Goal: Information Seeking & Learning: Find specific page/section

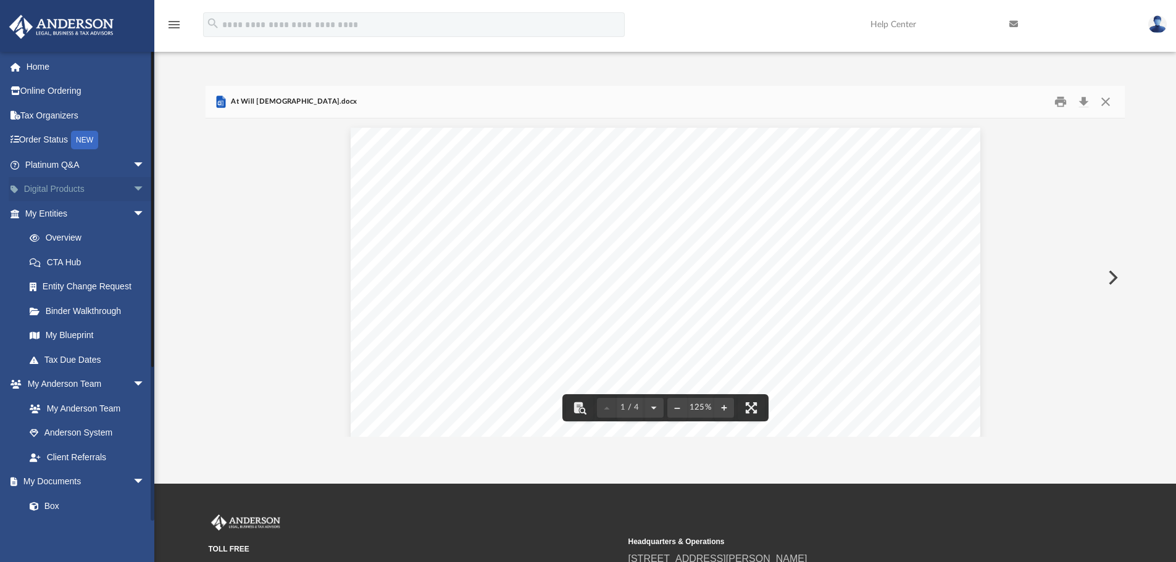
scroll to position [272, 910]
click at [38, 165] on link "Platinum Q&A arrow_drop_down" at bounding box center [86, 164] width 155 height 25
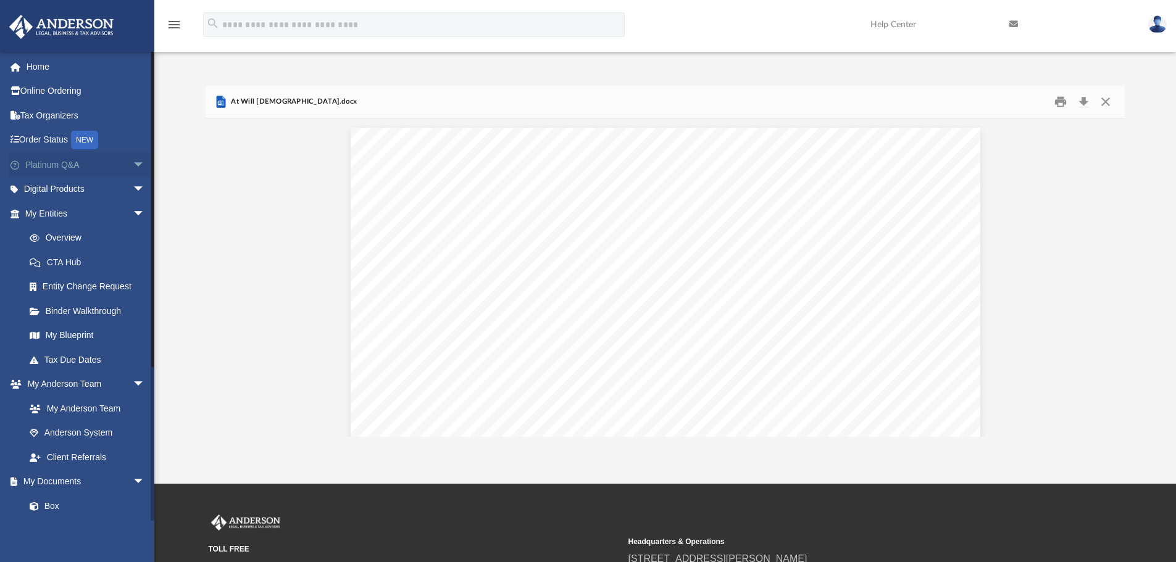
click at [133, 169] on span "arrow_drop_down" at bounding box center [145, 164] width 25 height 25
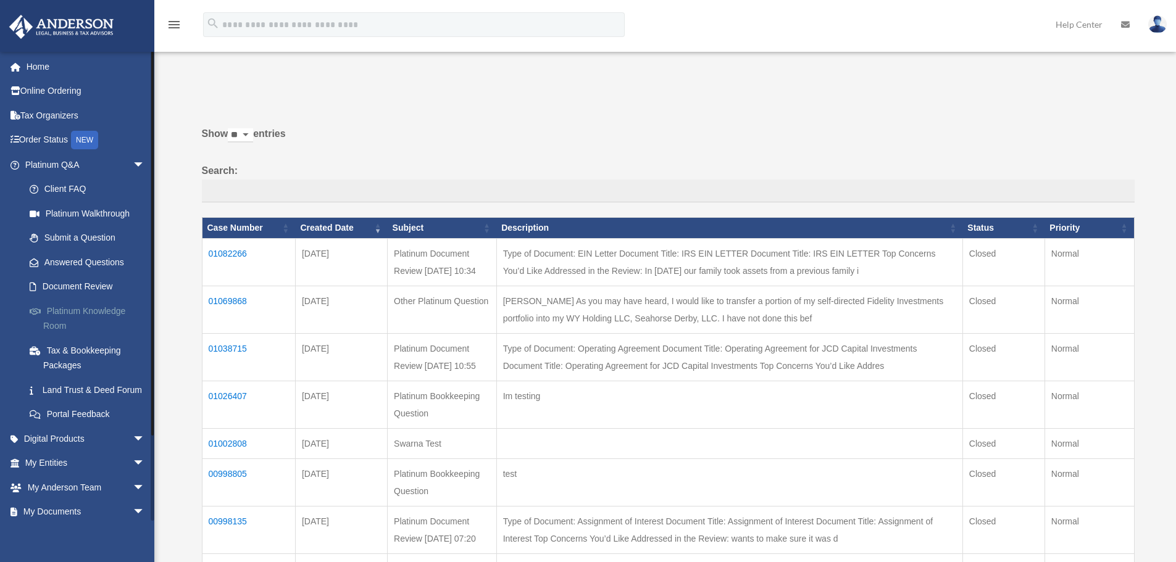
click at [95, 307] on link "Platinum Knowledge Room" at bounding box center [90, 319] width 146 height 40
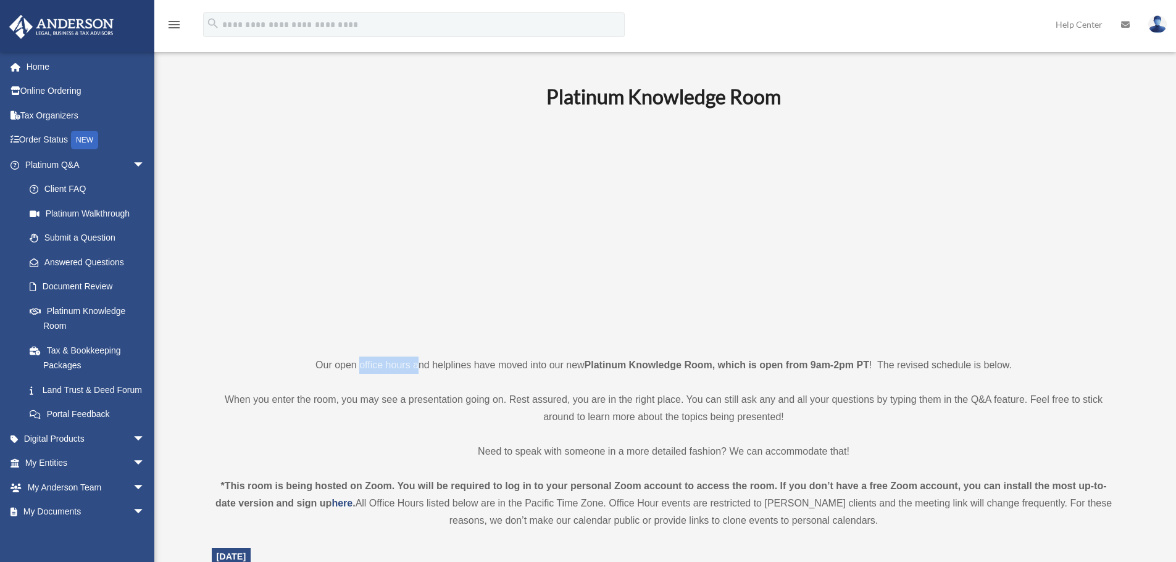
drag, startPoint x: 360, startPoint y: 365, endPoint x: 418, endPoint y: 360, distance: 58.2
click at [418, 360] on p "Our open office hours and helplines have moved into our new Platinum Knowledge …" at bounding box center [664, 365] width 904 height 17
drag, startPoint x: 335, startPoint y: 365, endPoint x: 469, endPoint y: 361, distance: 134.1
click at [469, 361] on p "Our open office hours and helplines have moved into our new Platinum Knowledge …" at bounding box center [664, 365] width 904 height 17
copy p "open office hours and helplines"
